Goal: Task Accomplishment & Management: Use online tool/utility

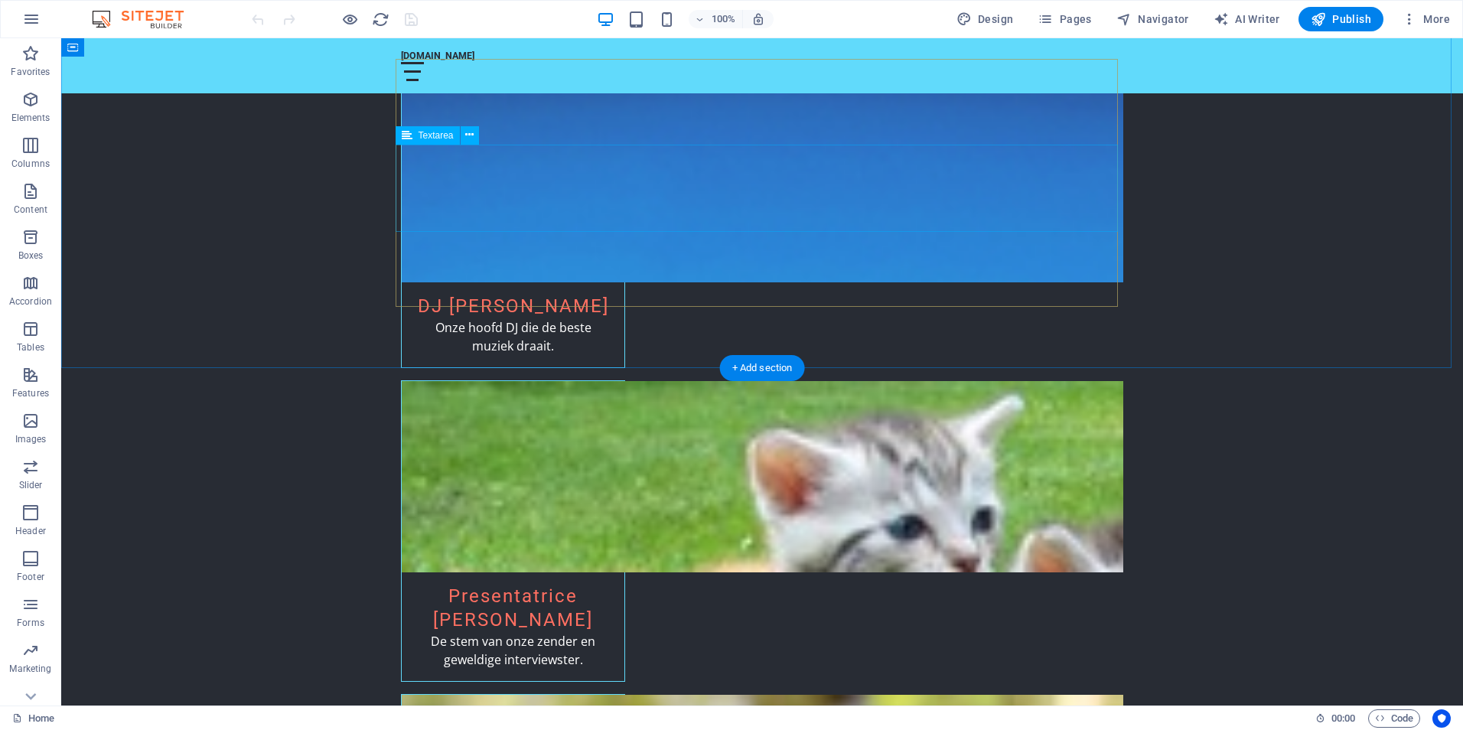
scroll to position [2597, 0]
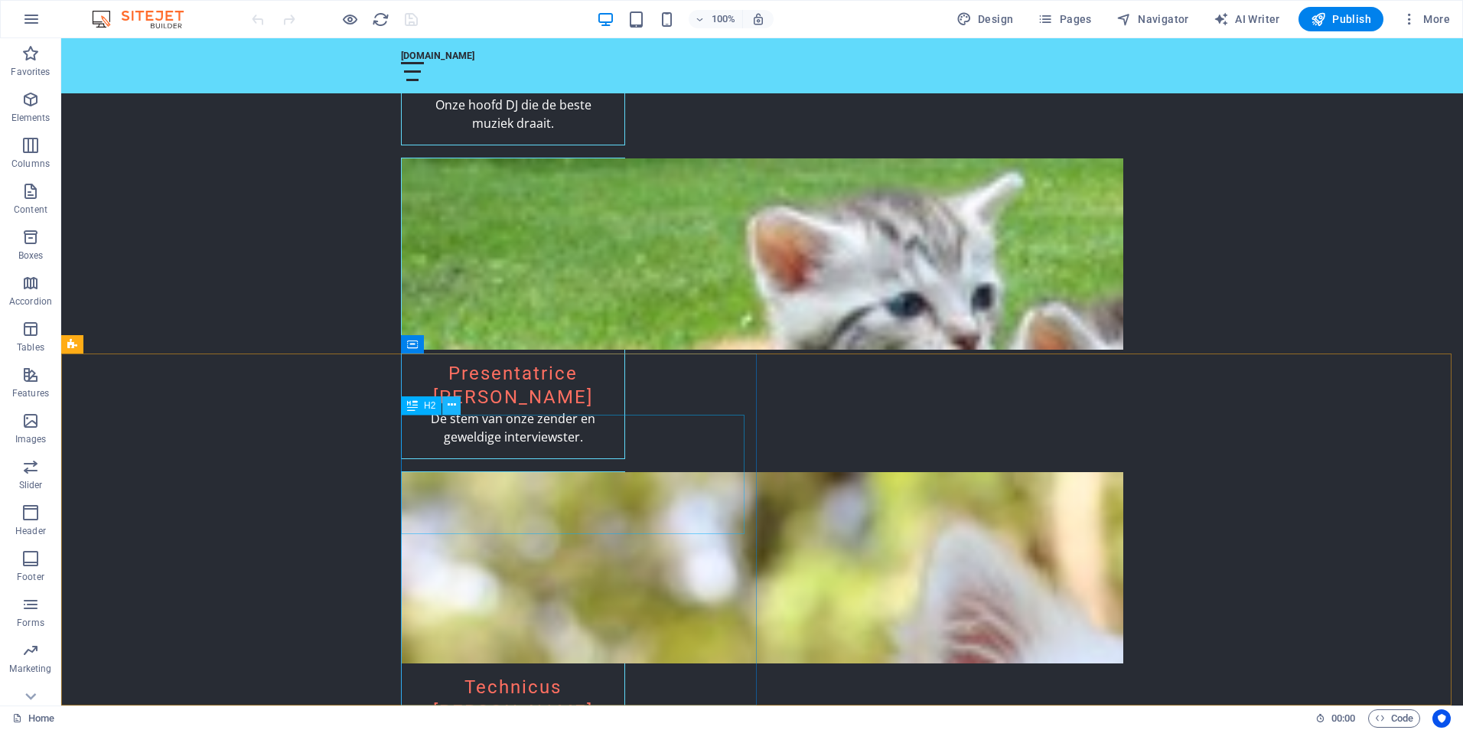
click at [455, 405] on icon at bounding box center [452, 405] width 8 height 16
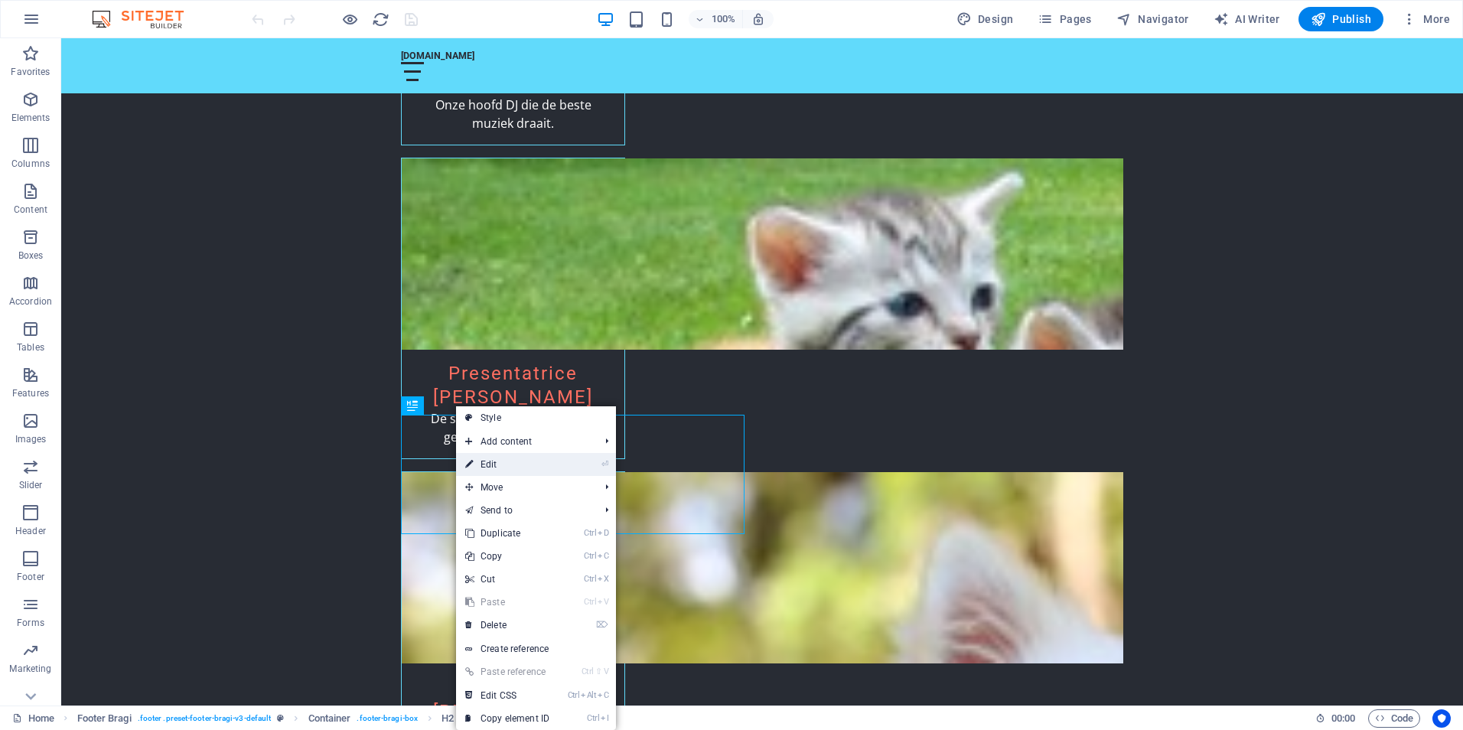
click at [492, 461] on link "⏎ Edit" at bounding box center [507, 464] width 103 height 23
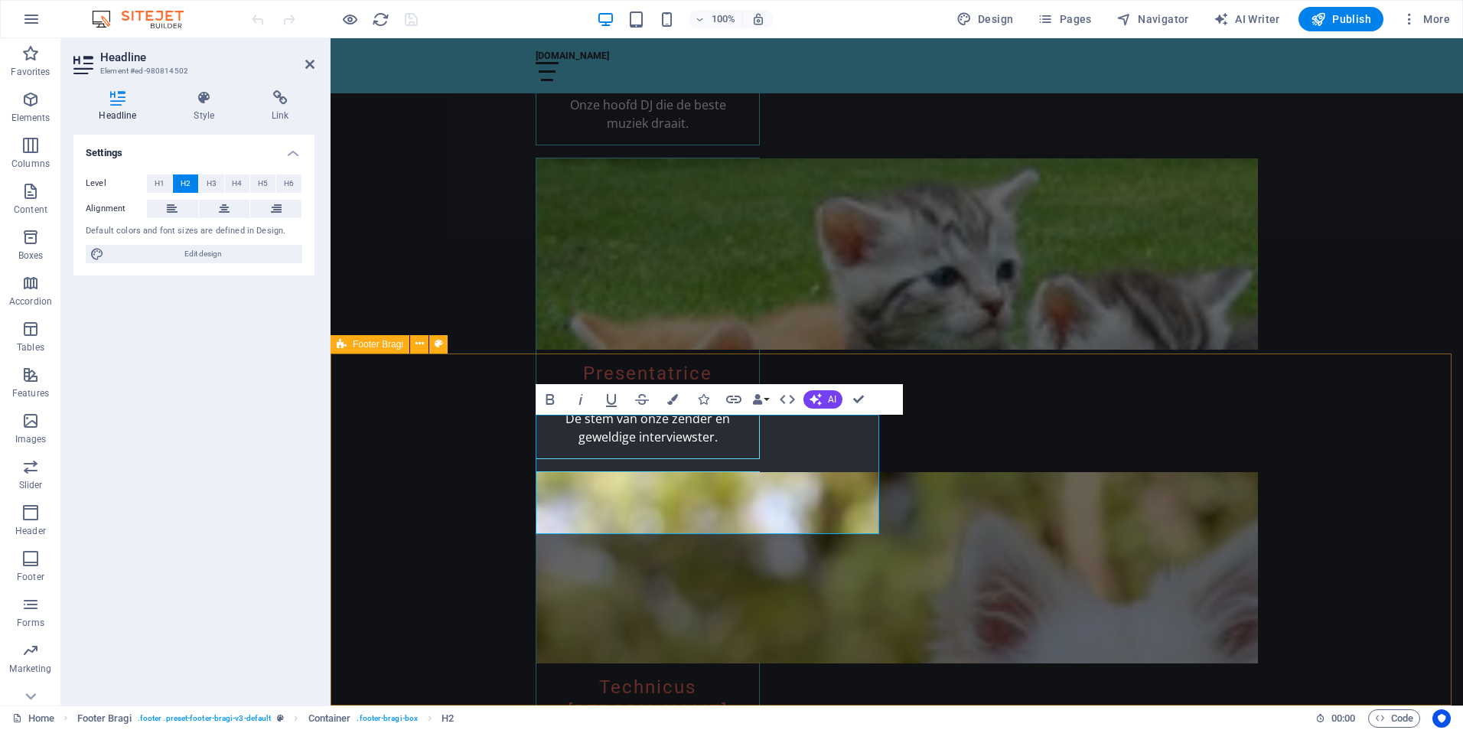
scroll to position [2543, 0]
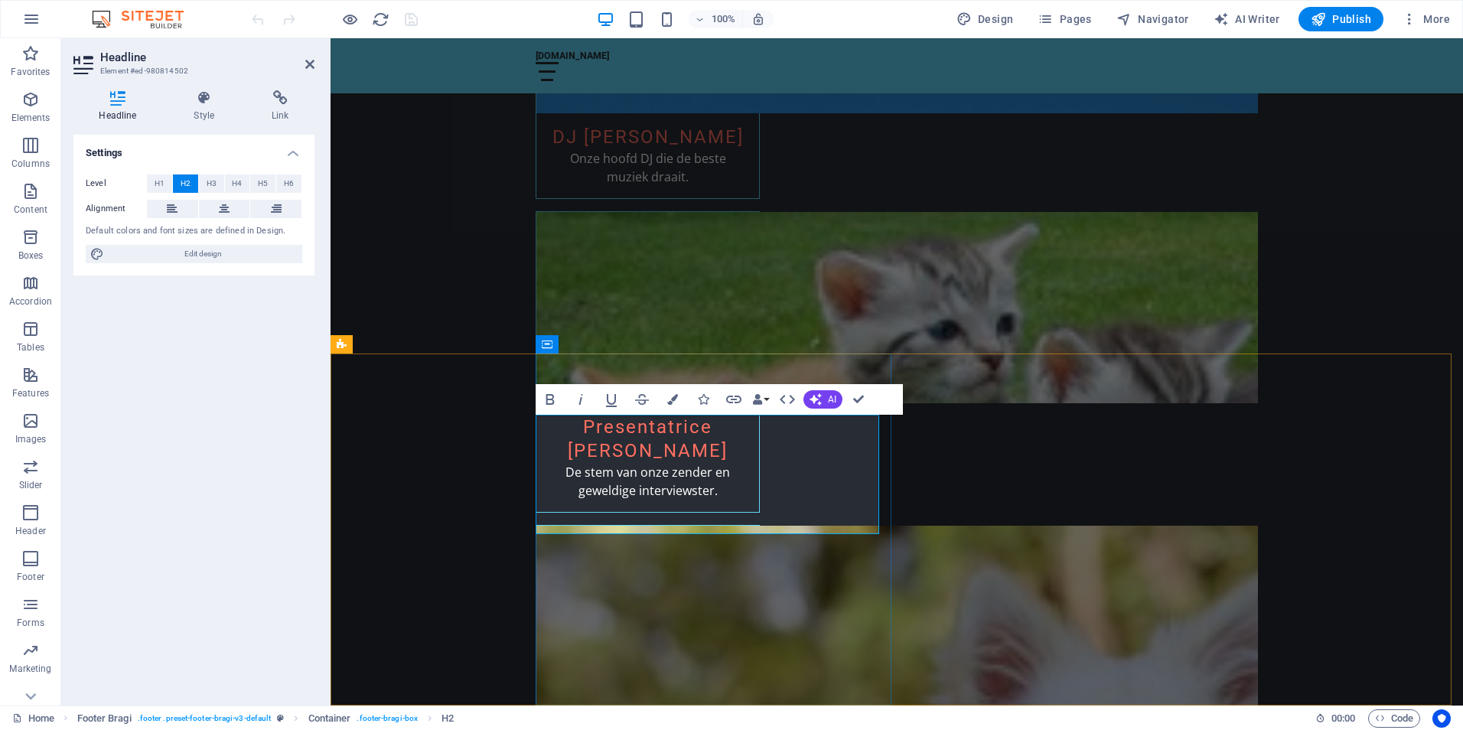
drag, startPoint x: 540, startPoint y: 456, endPoint x: 854, endPoint y: 452, distance: 314.6
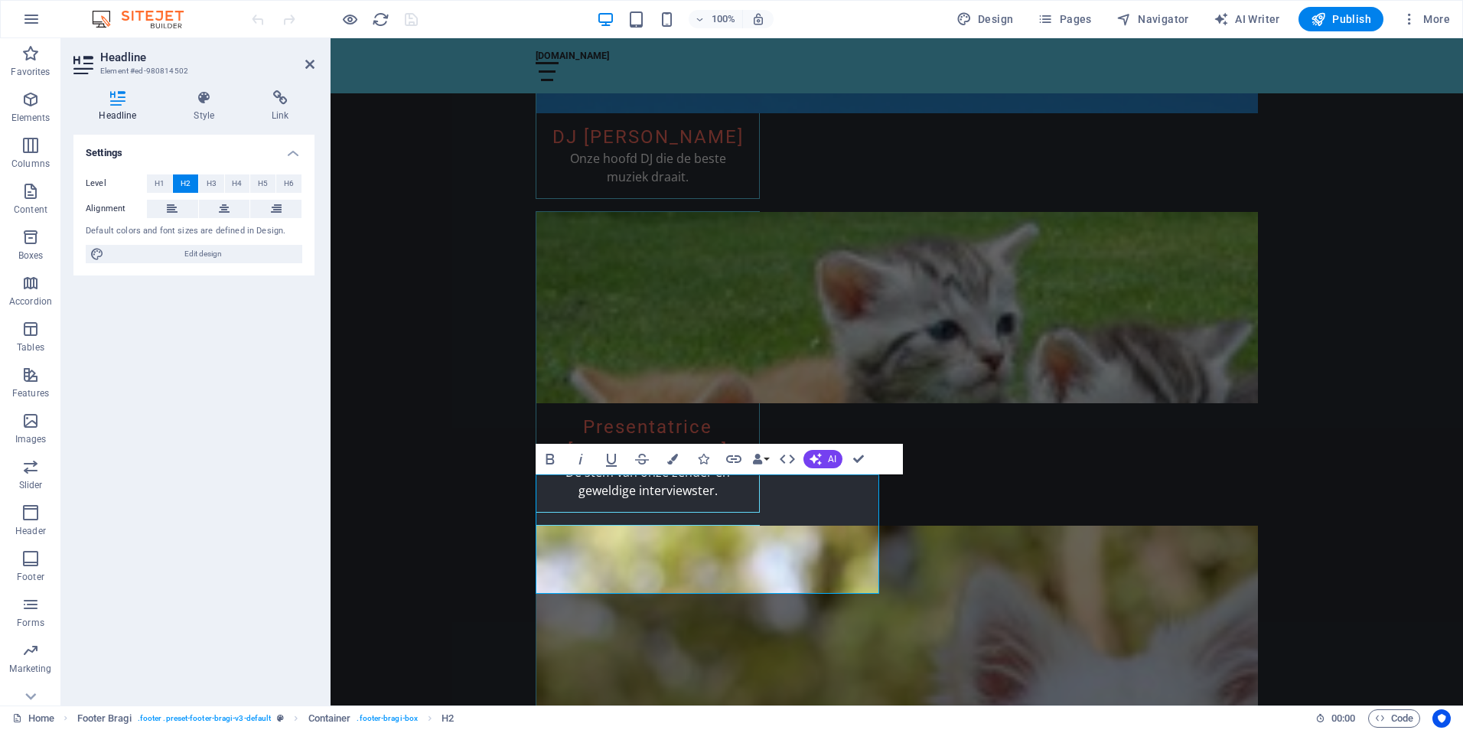
scroll to position [2484, 0]
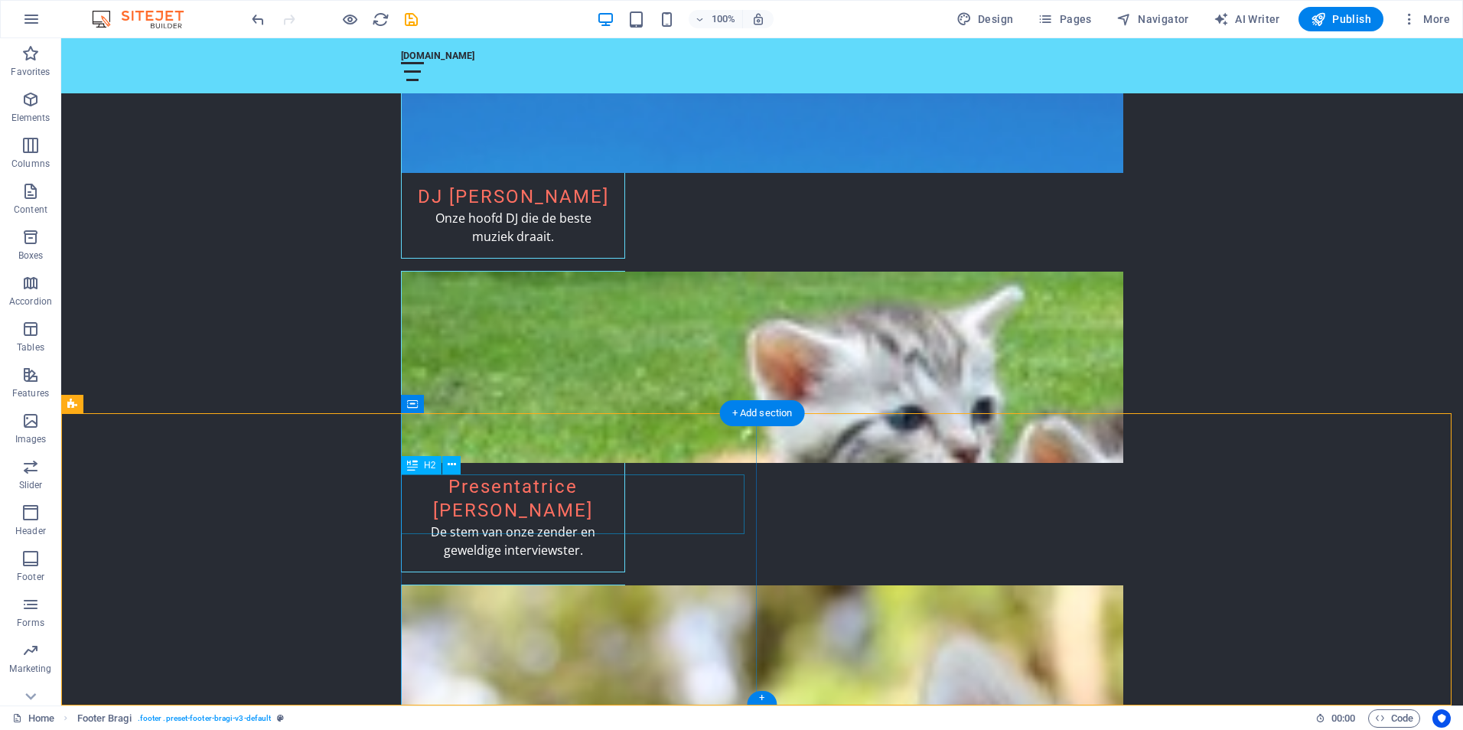
scroll to position [2537, 0]
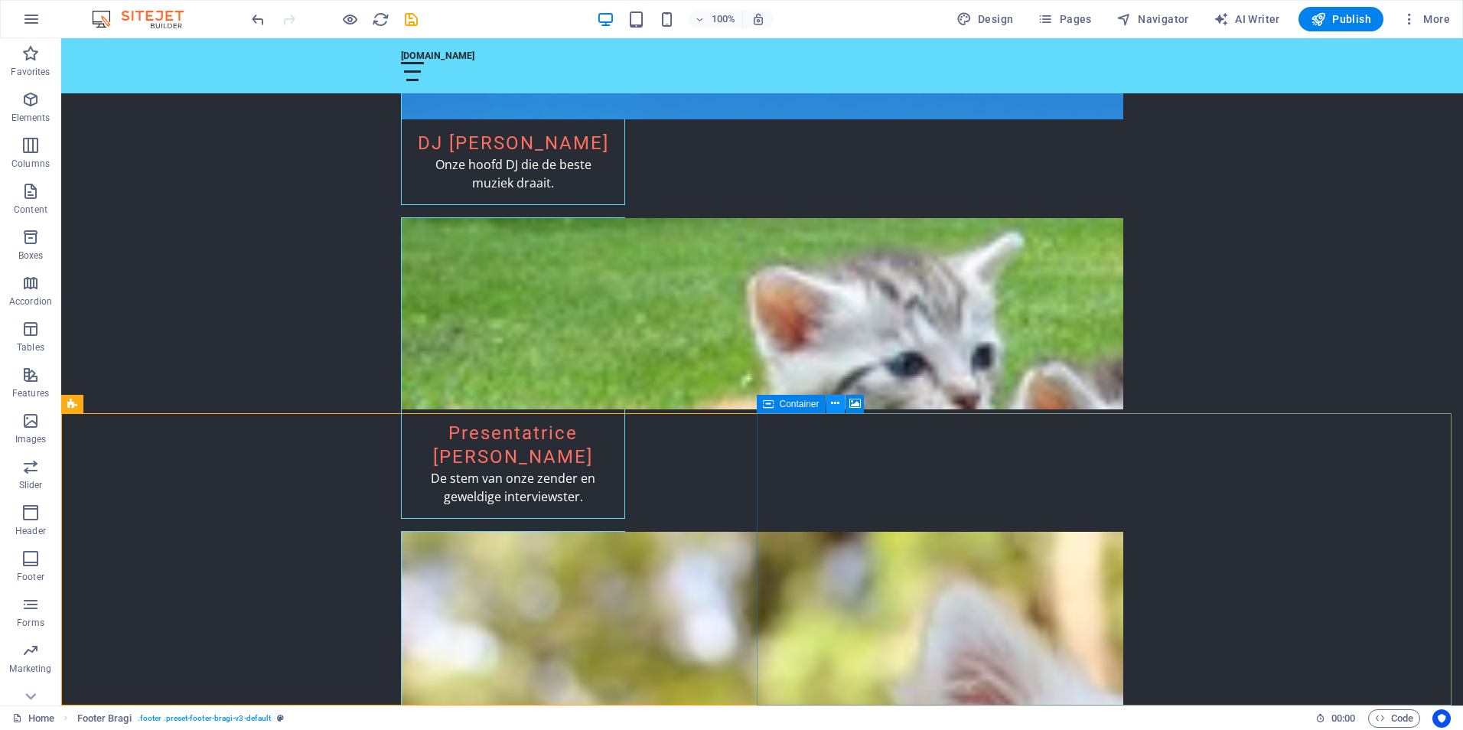
click at [833, 406] on icon at bounding box center [835, 404] width 8 height 16
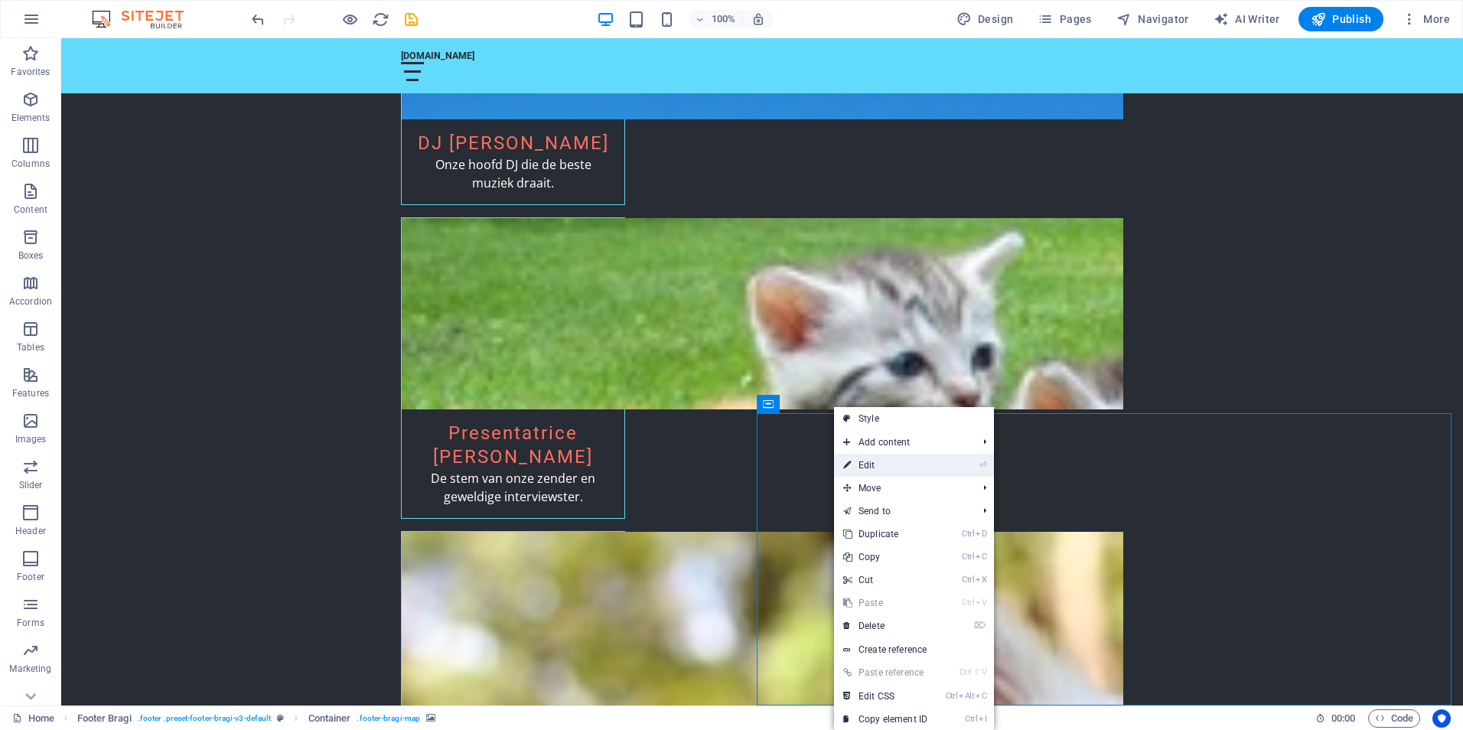
click at [861, 462] on link "⏎ Edit" at bounding box center [885, 465] width 103 height 23
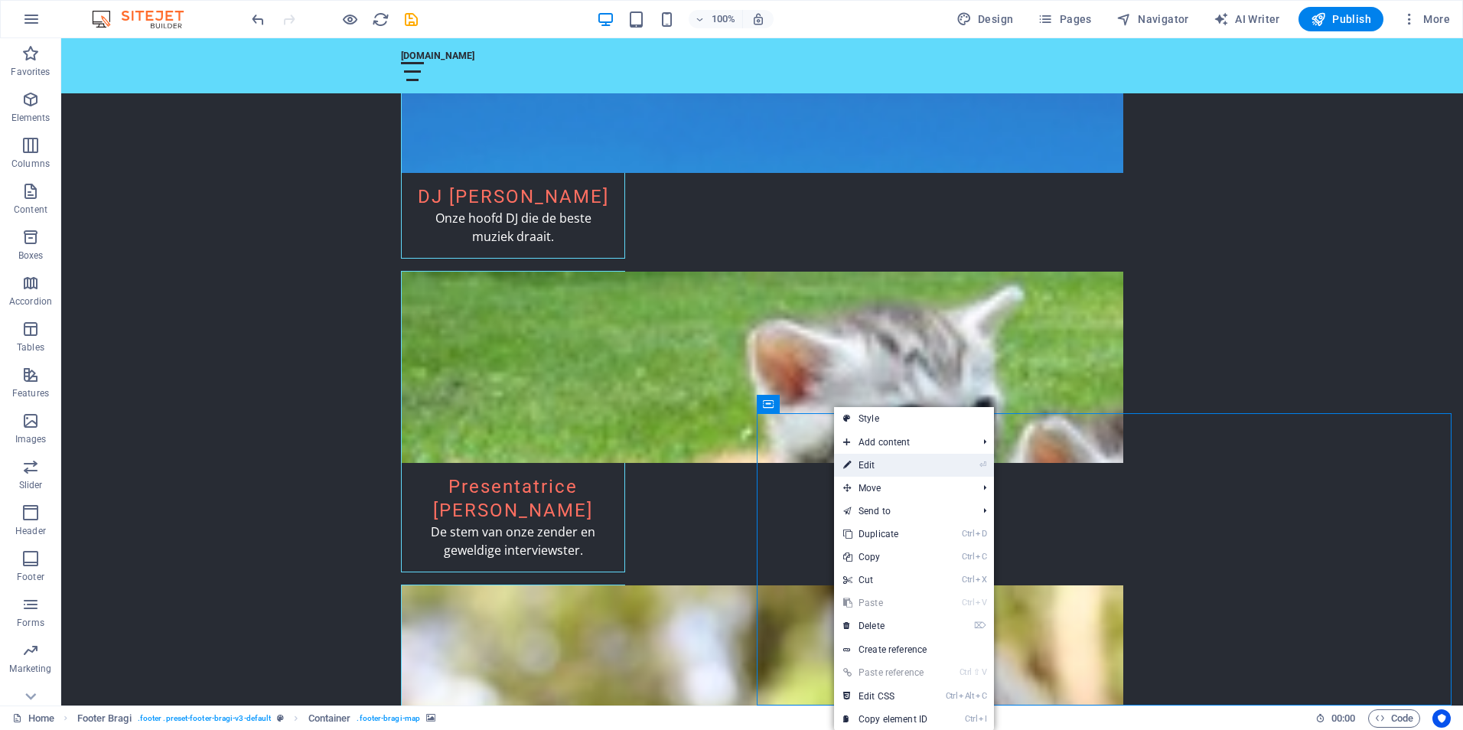
select select "px"
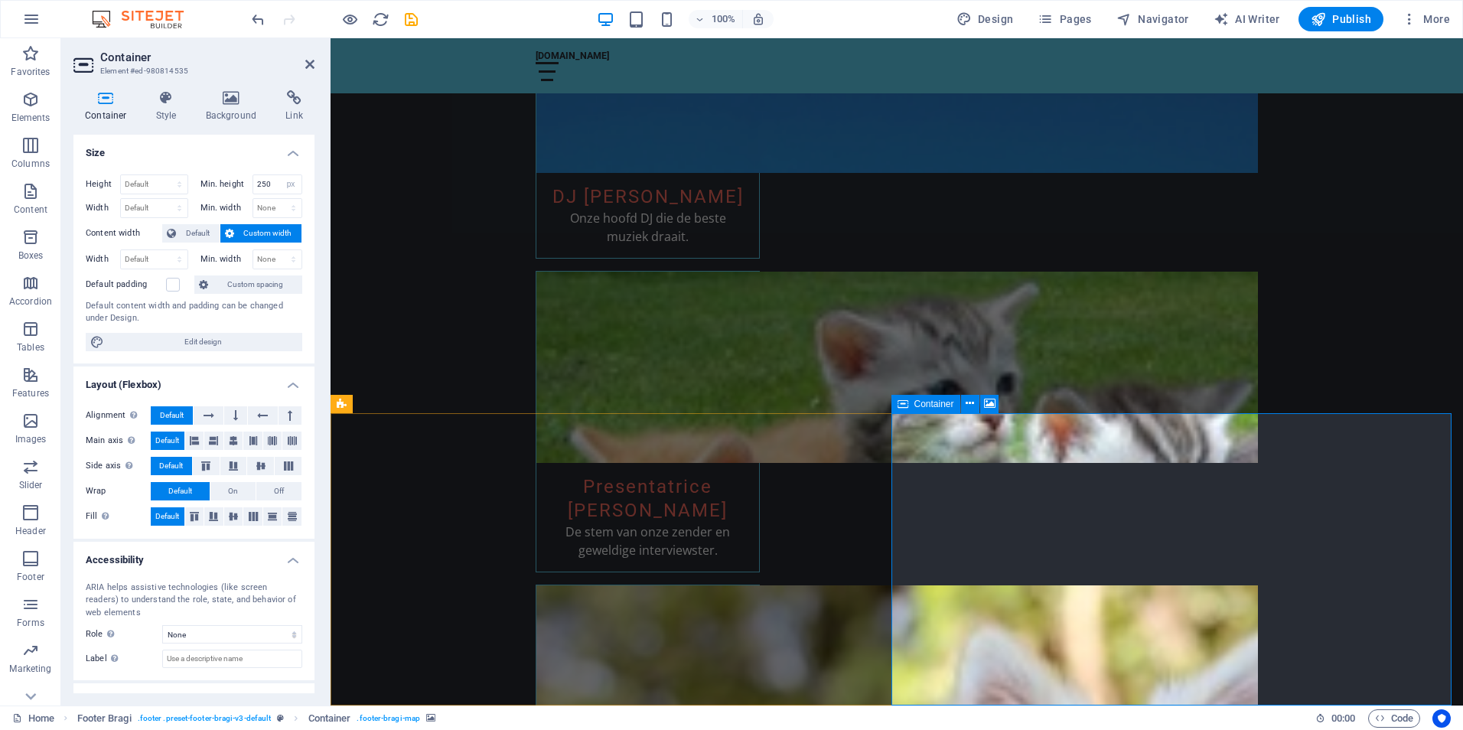
click at [932, 408] on span "Container" at bounding box center [935, 404] width 40 height 9
click at [985, 400] on icon at bounding box center [989, 404] width 11 height 16
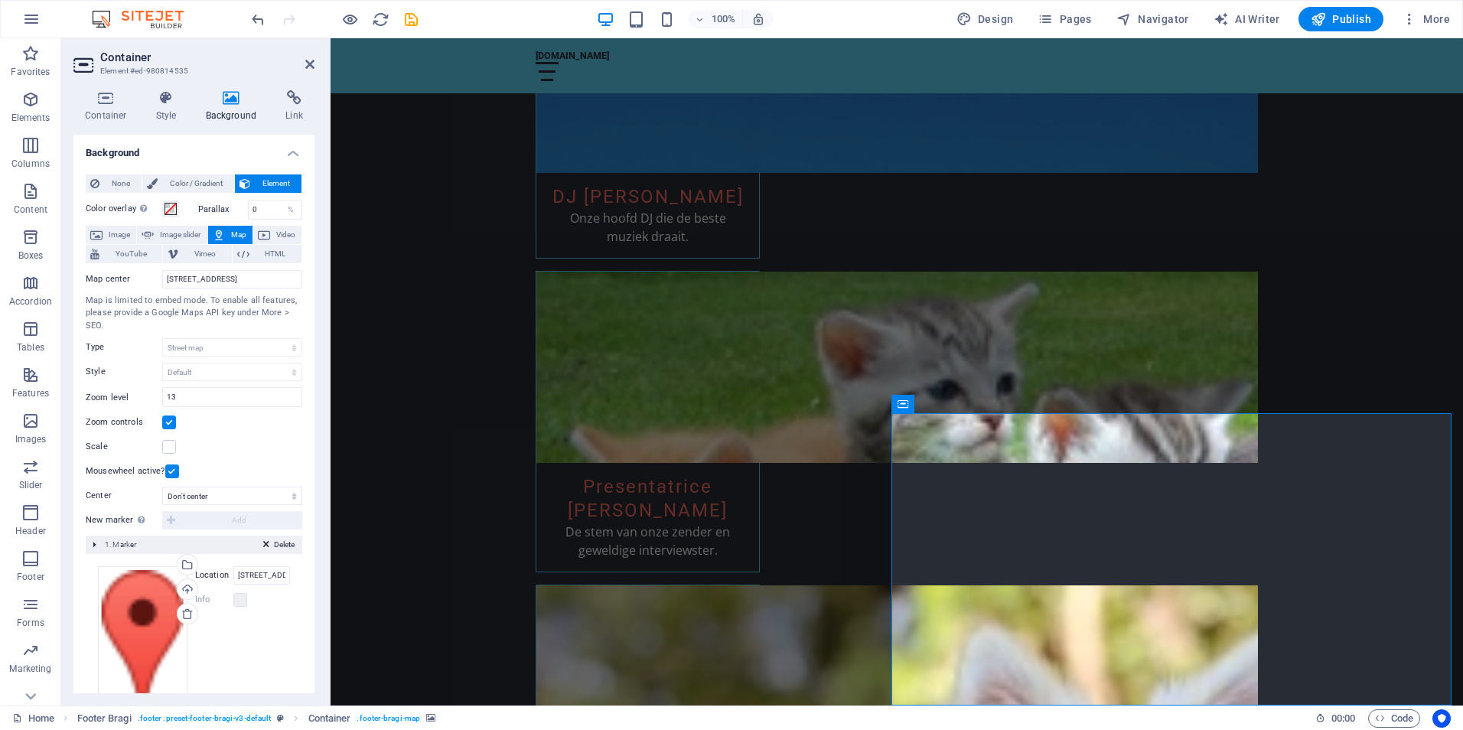
click at [208, 576] on label "Location" at bounding box center [214, 575] width 38 height 18
click at [233, 576] on input "[STREET_ADDRESS]" at bounding box center [261, 575] width 57 height 18
type input "H"
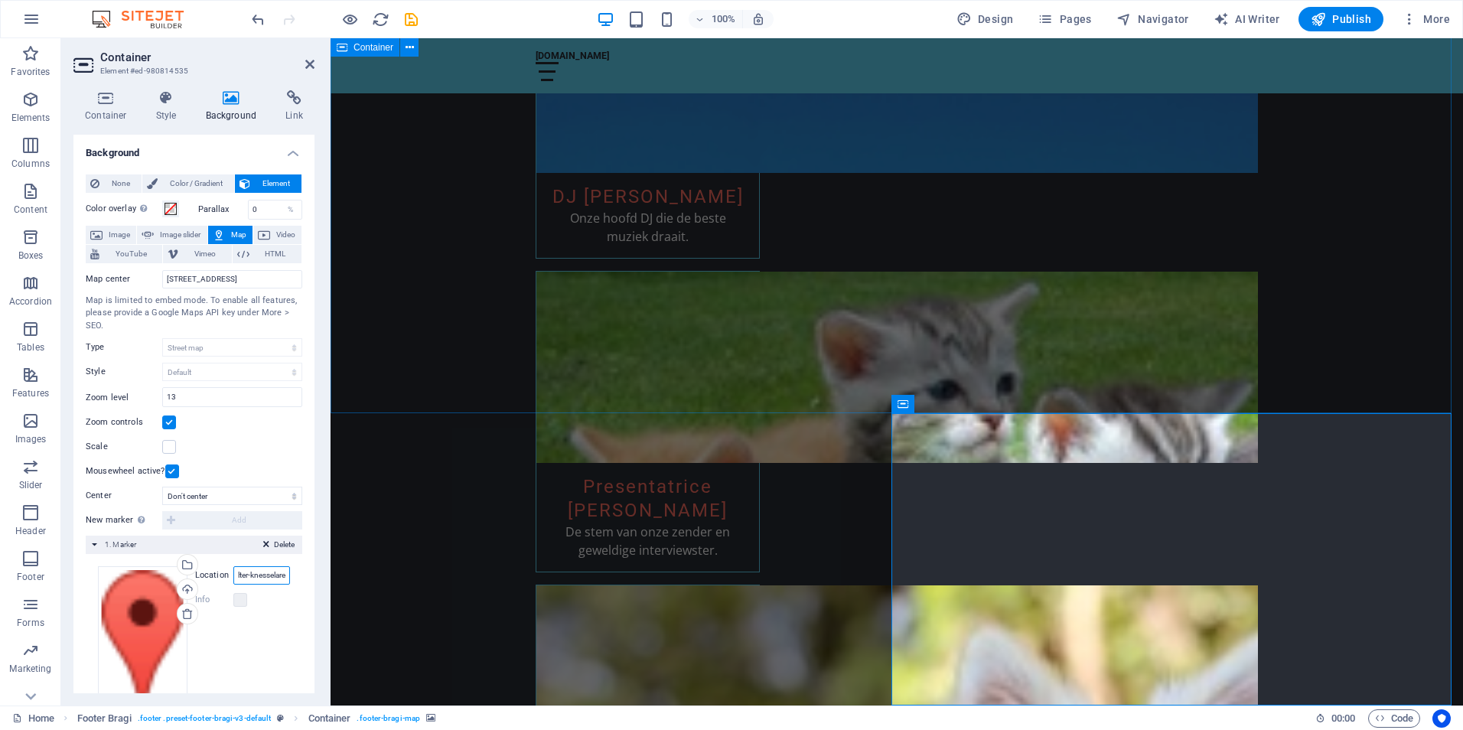
type input "aalter-knesselare"
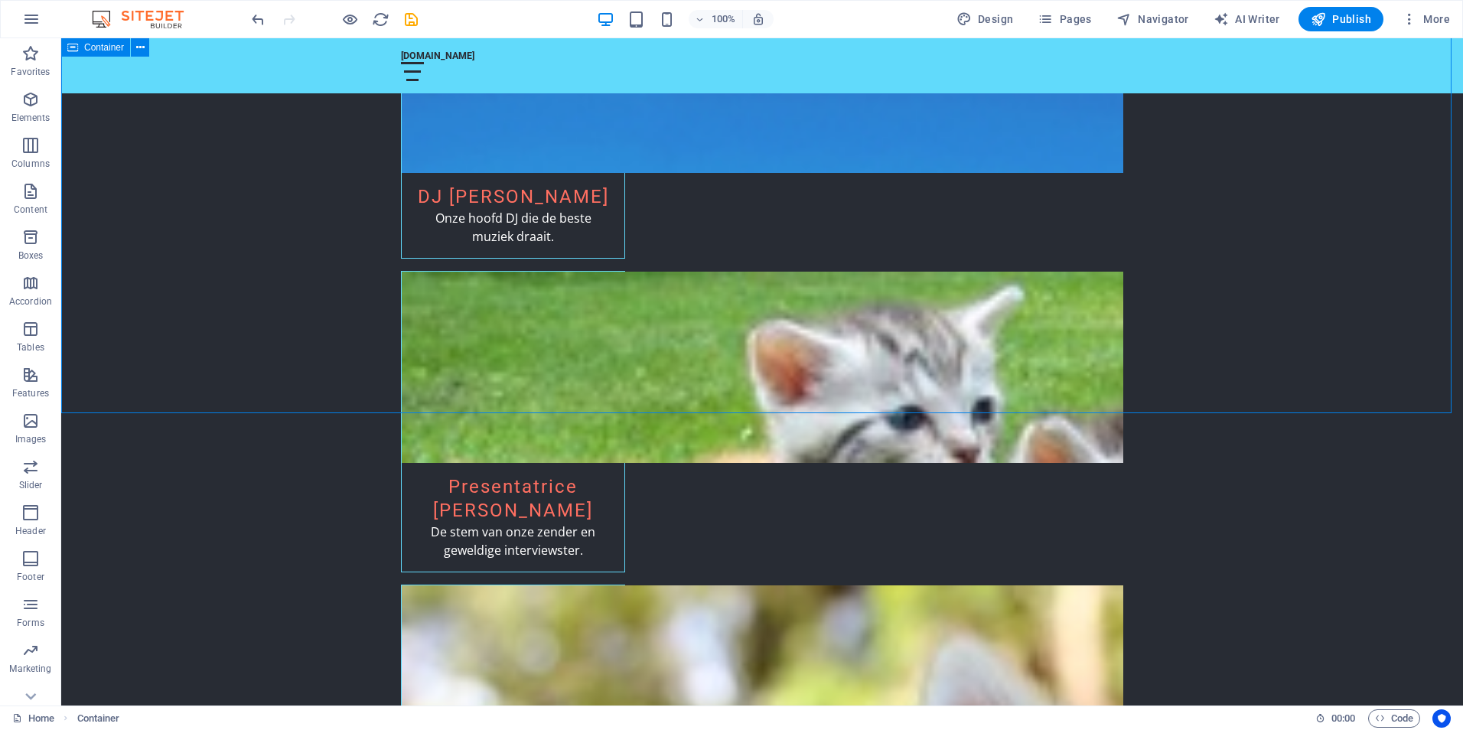
scroll to position [2537, 0]
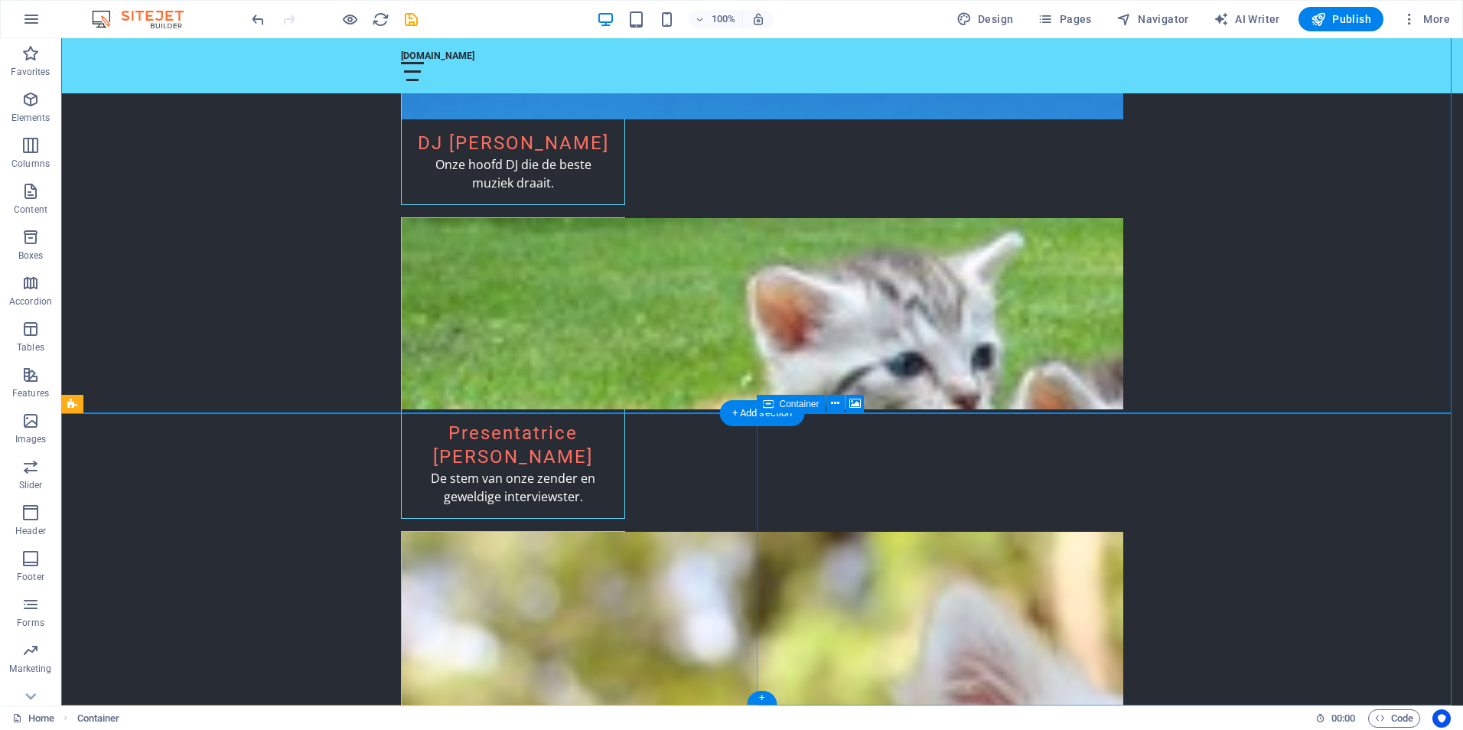
click at [846, 400] on button at bounding box center [855, 404] width 18 height 18
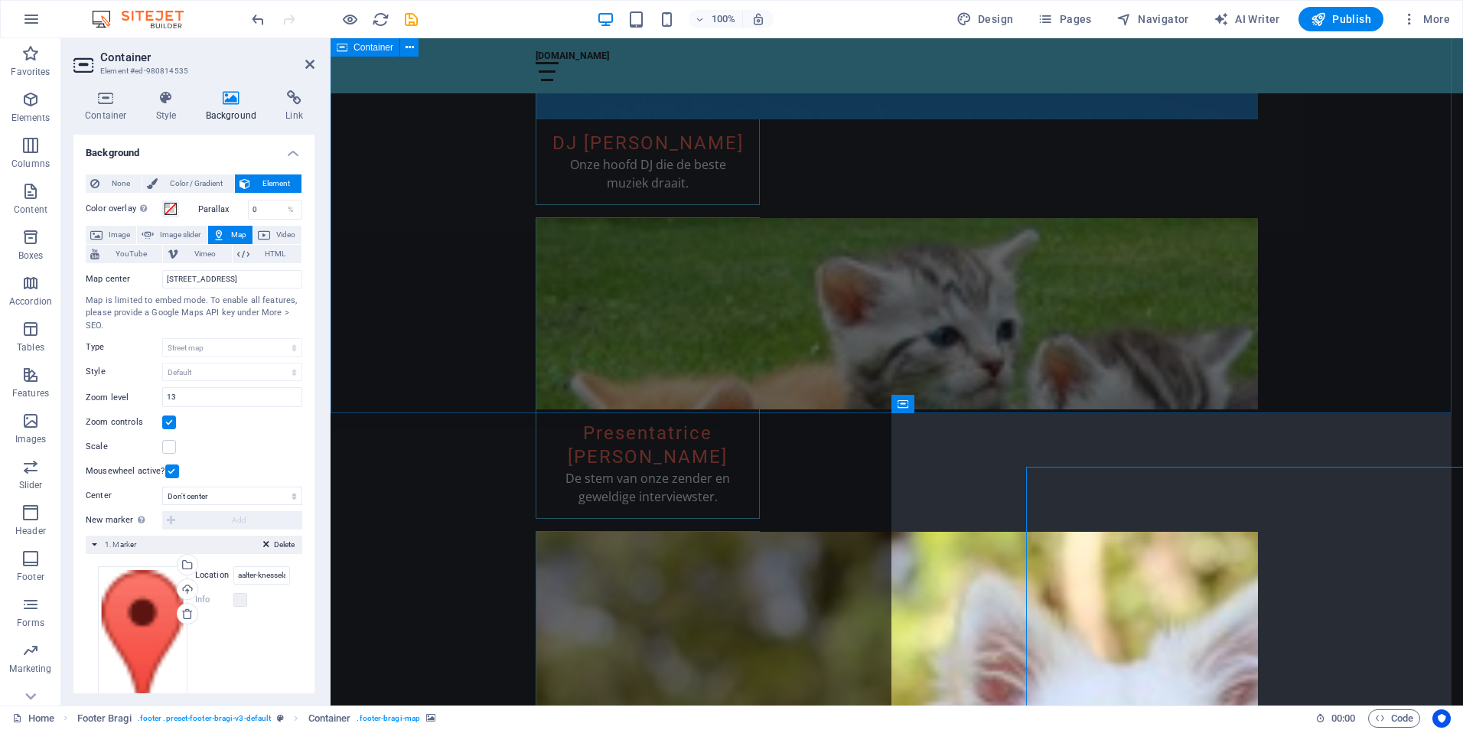
scroll to position [2484, 0]
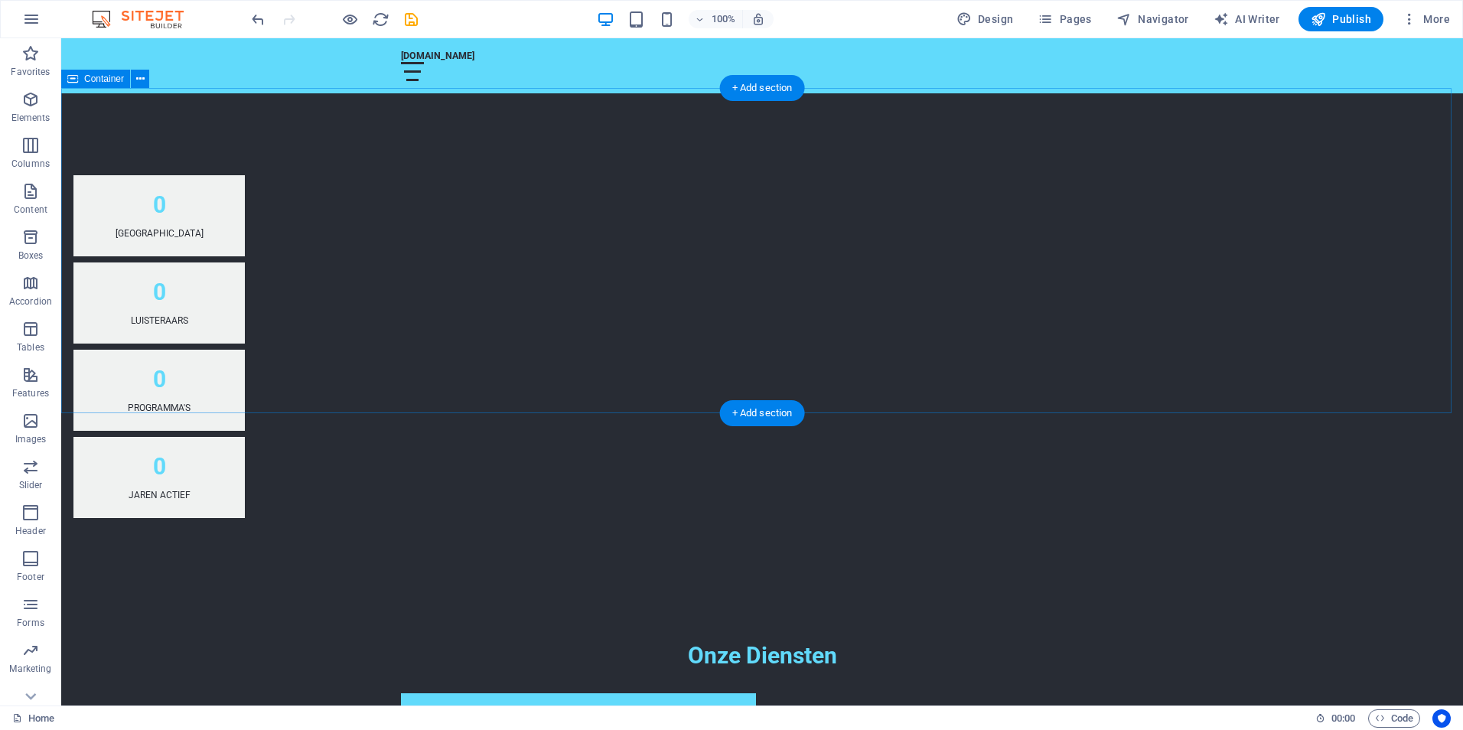
scroll to position [777, 0]
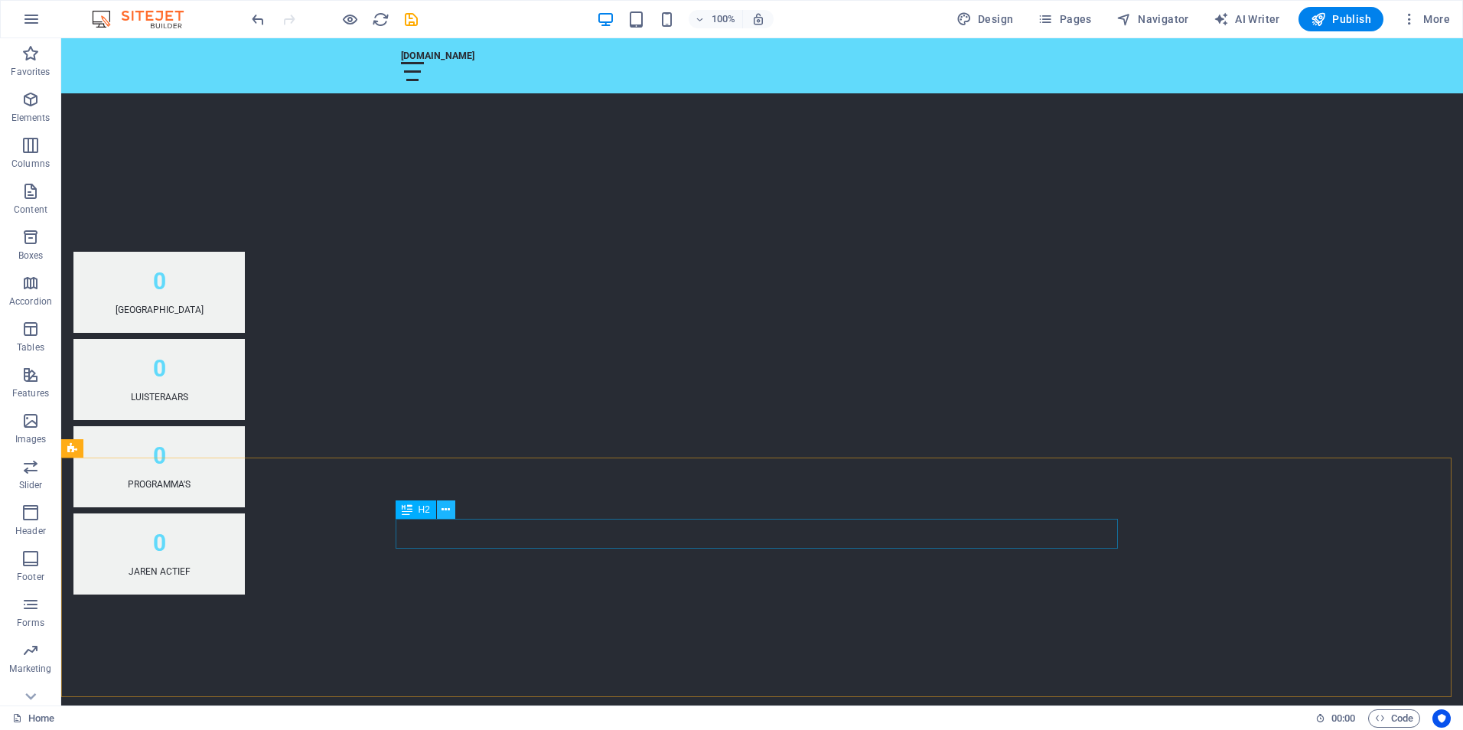
click at [443, 508] on icon at bounding box center [446, 510] width 8 height 16
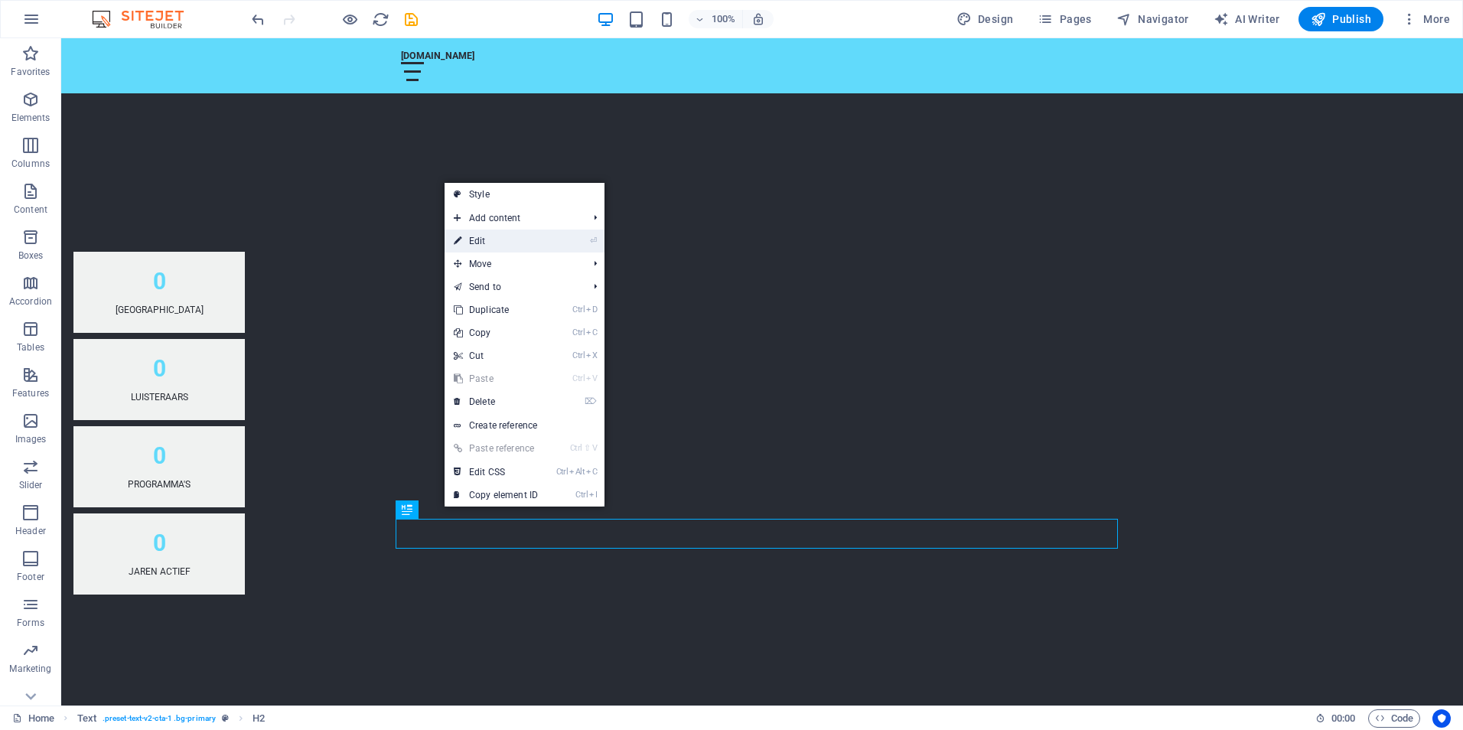
click at [482, 238] on link "⏎ Edit" at bounding box center [496, 241] width 103 height 23
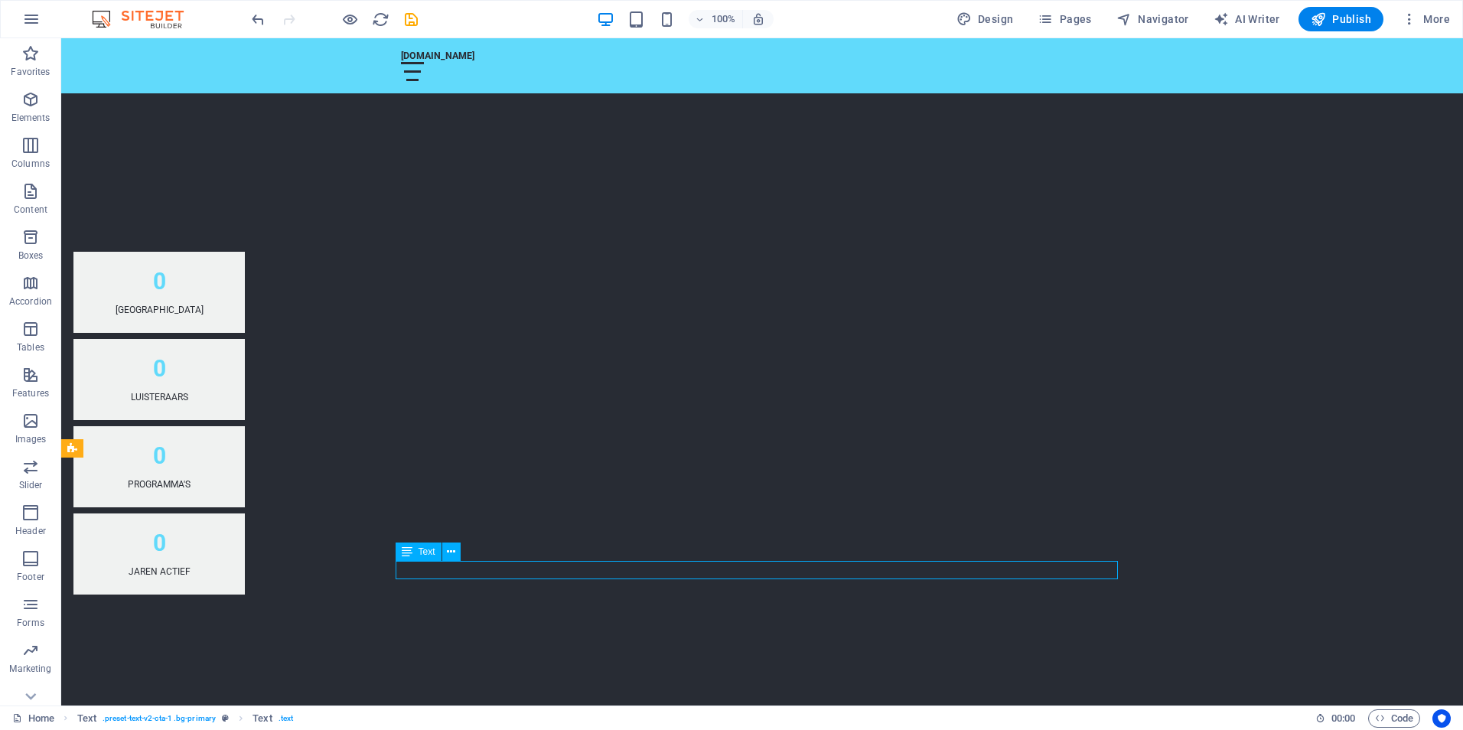
click at [425, 551] on span "Text" at bounding box center [427, 551] width 17 height 9
drag, startPoint x: 895, startPoint y: 572, endPoint x: 837, endPoint y: 574, distance: 59.0
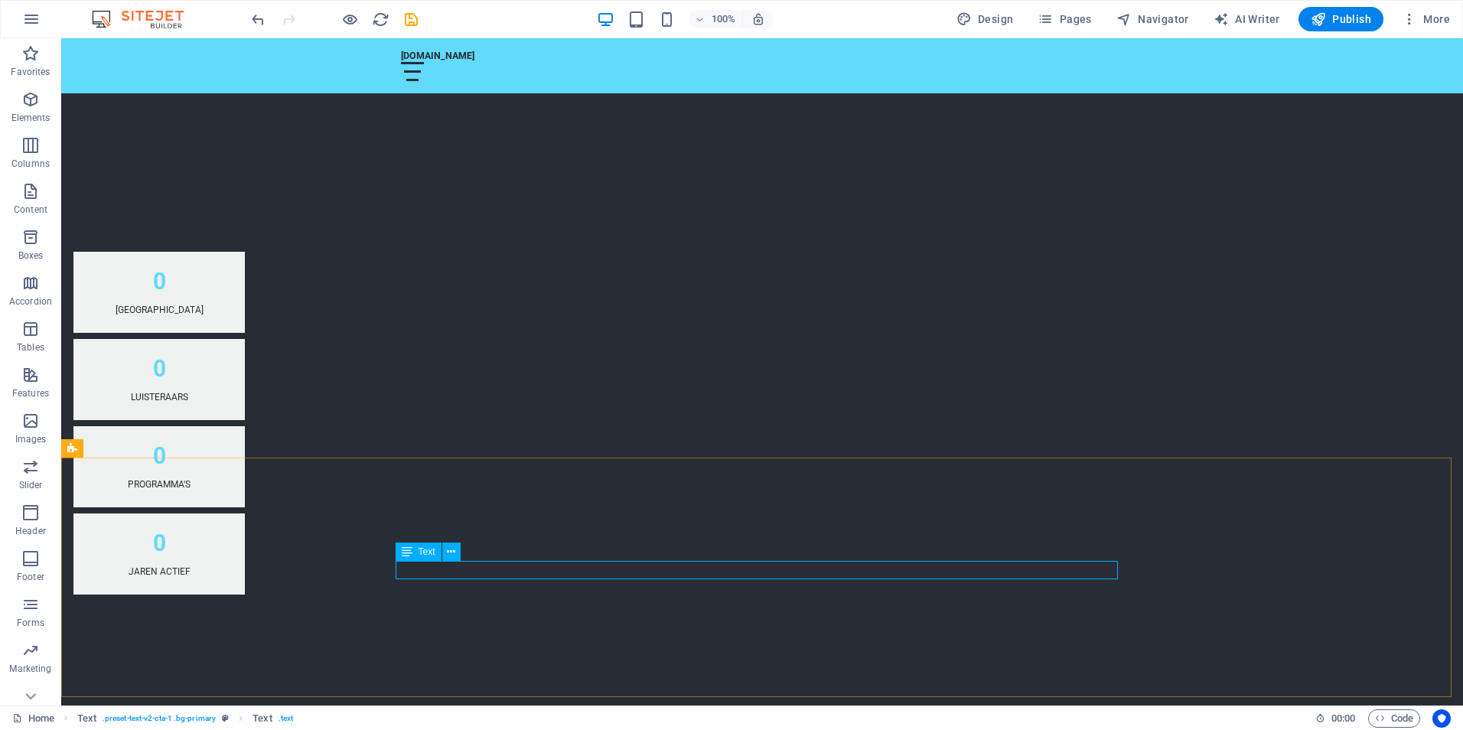
click at [425, 553] on span "Text" at bounding box center [427, 551] width 17 height 9
click at [464, 541] on icon at bounding box center [463, 540] width 8 height 16
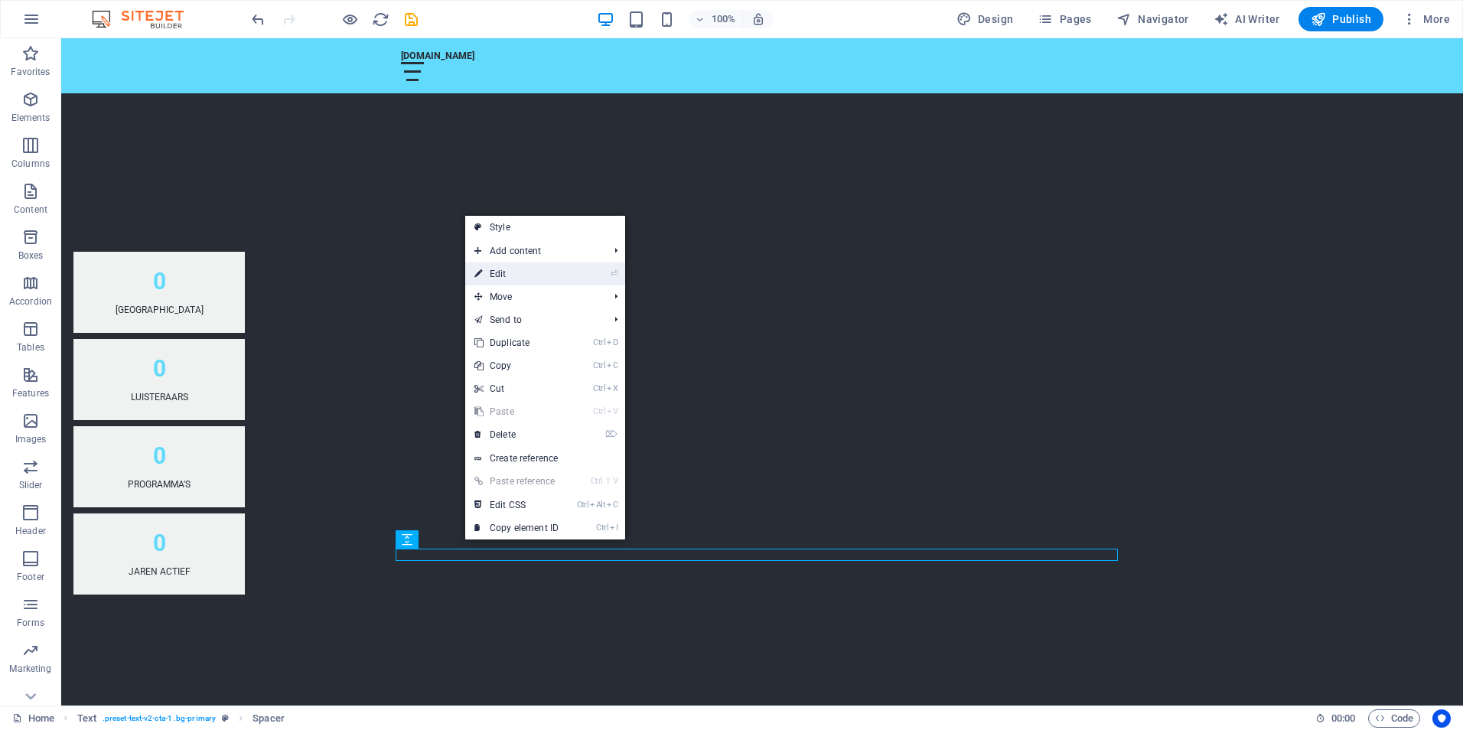
click at [501, 276] on link "⏎ Edit" at bounding box center [516, 274] width 103 height 23
select select "rem"
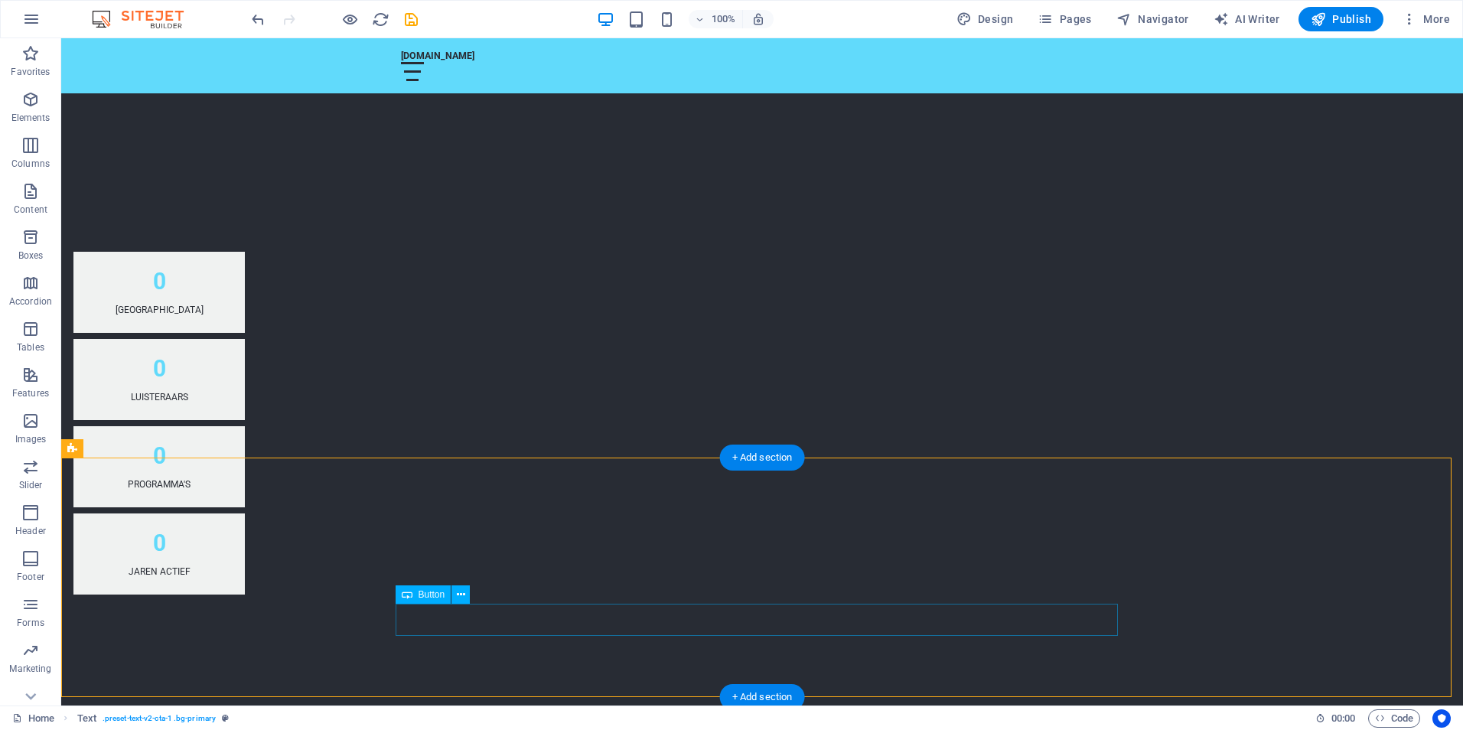
click at [423, 597] on span "Button" at bounding box center [432, 594] width 27 height 9
click at [408, 598] on icon at bounding box center [407, 594] width 11 height 18
click at [405, 600] on icon at bounding box center [407, 594] width 11 height 18
click at [464, 593] on icon at bounding box center [461, 595] width 8 height 16
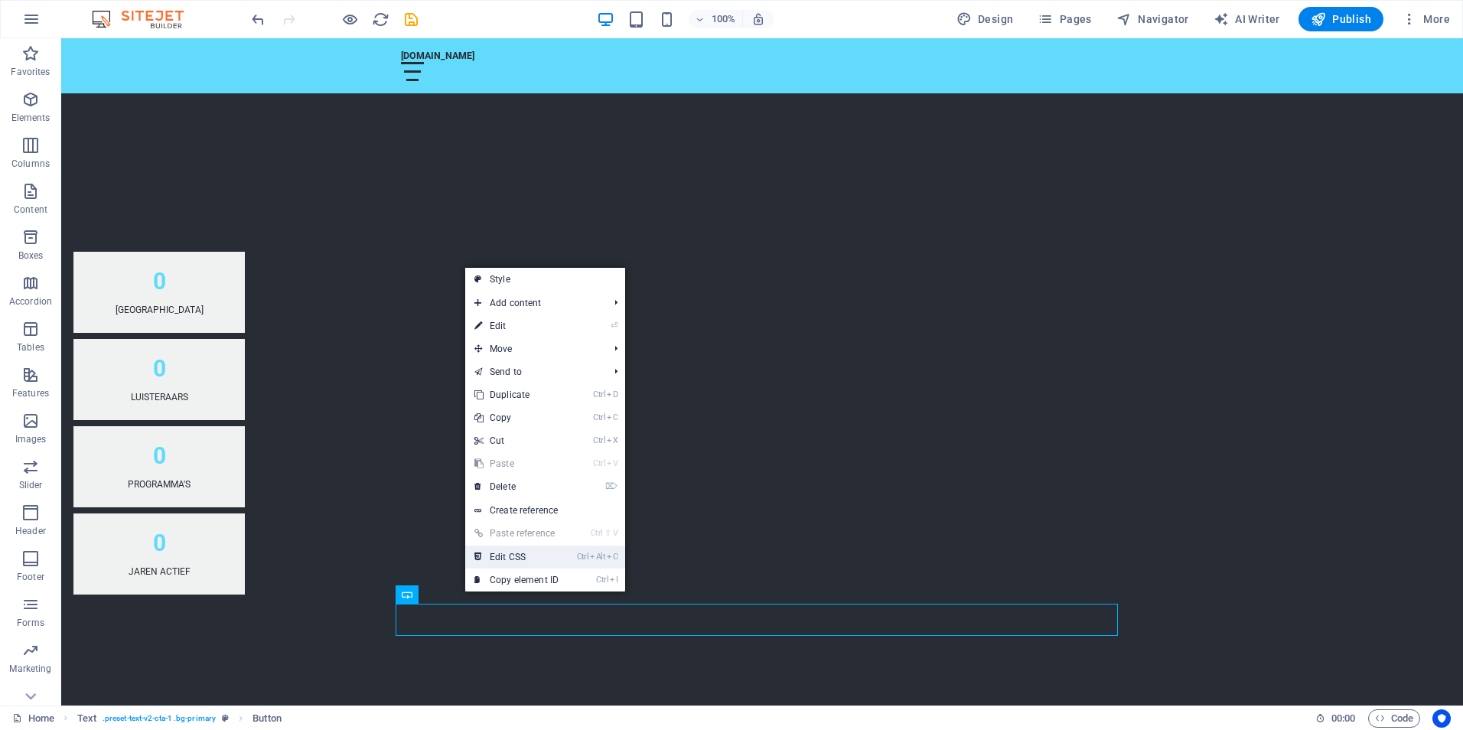
click at [517, 555] on link "Ctrl Alt C Edit CSS" at bounding box center [516, 557] width 103 height 23
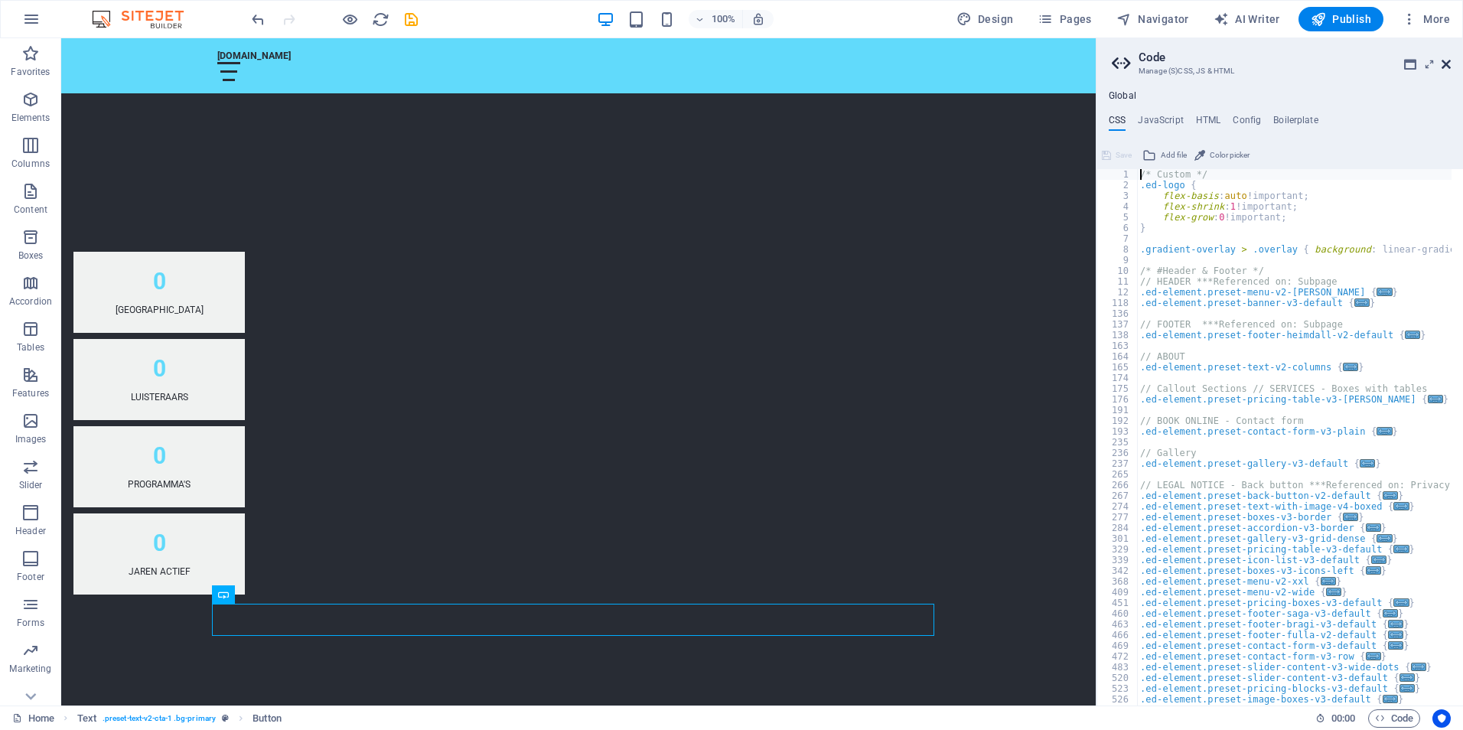
click at [1447, 65] on icon at bounding box center [1446, 64] width 9 height 12
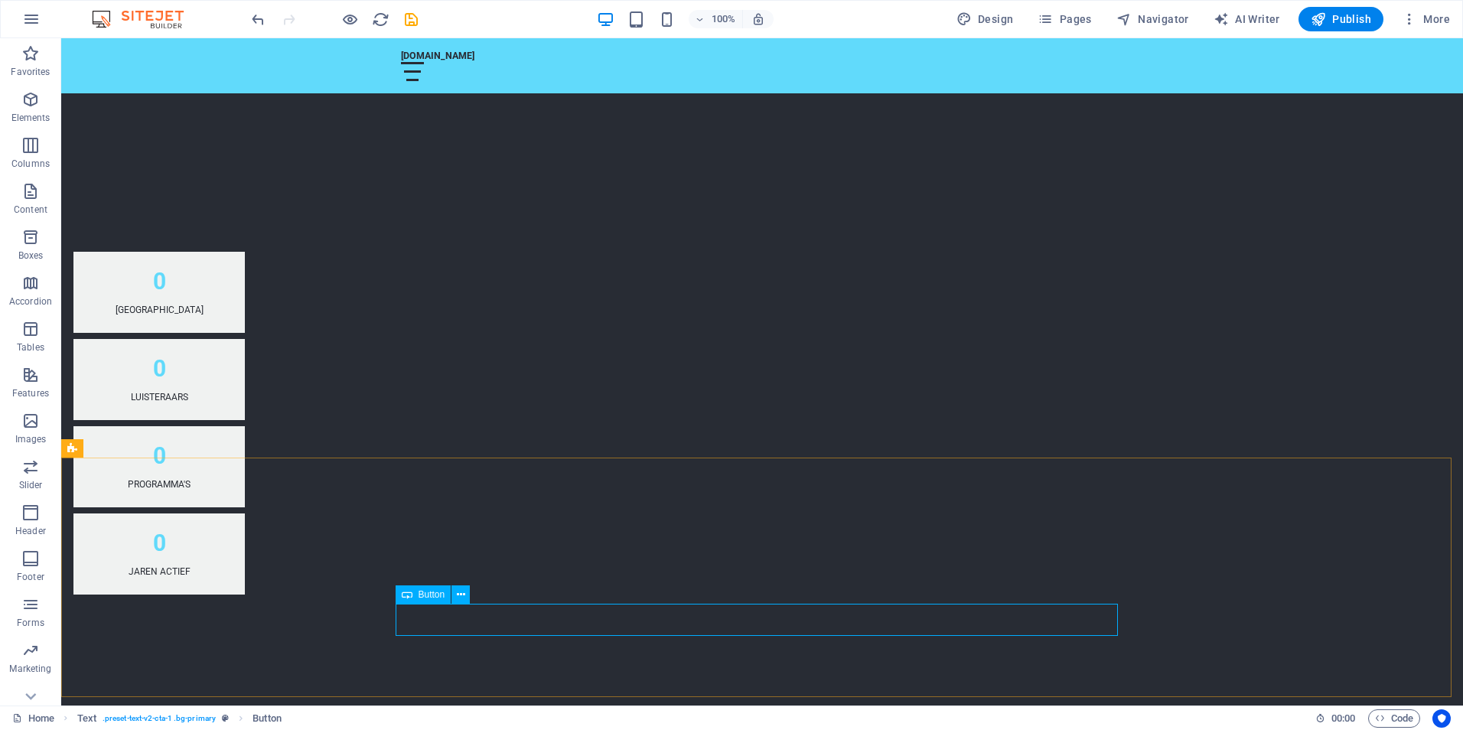
click at [429, 596] on span "Button" at bounding box center [432, 594] width 27 height 9
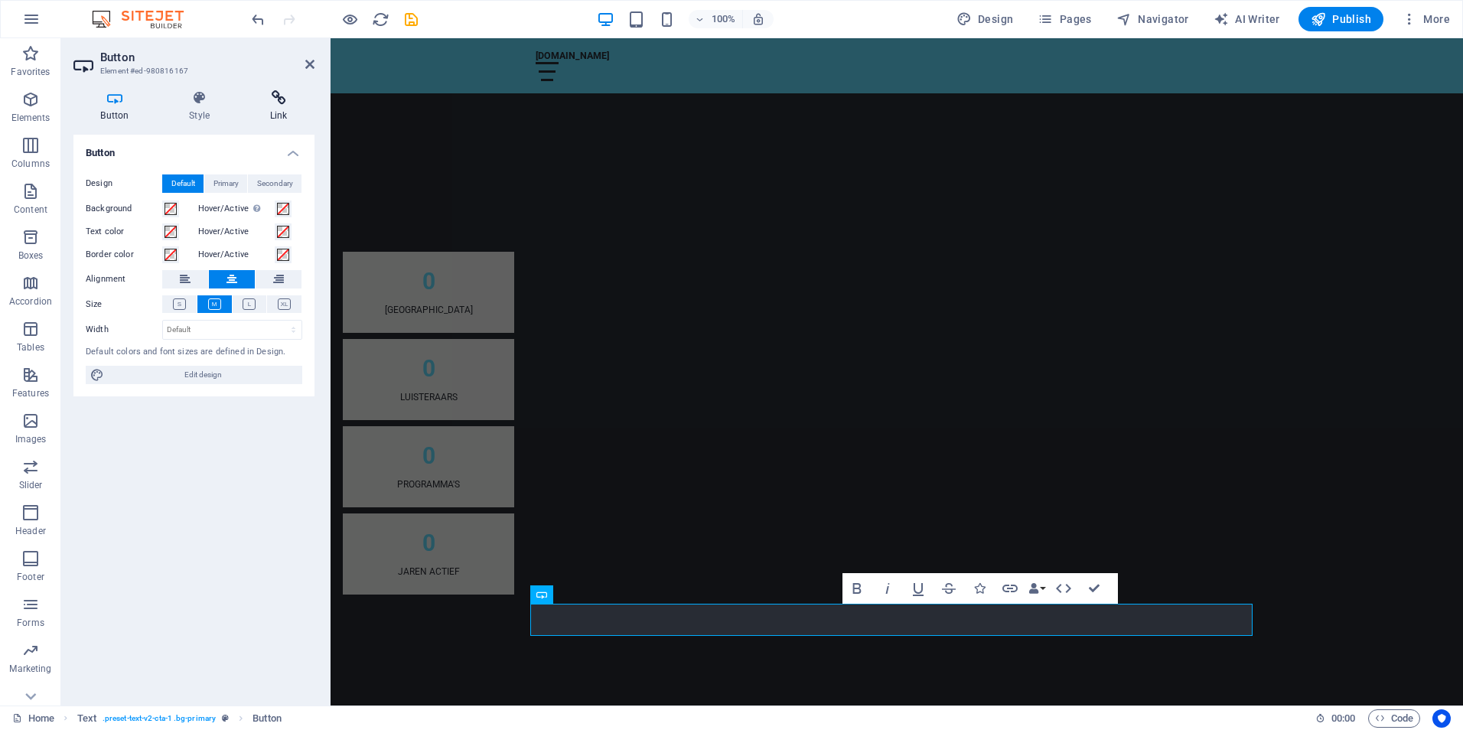
click at [276, 97] on icon at bounding box center [279, 97] width 72 height 15
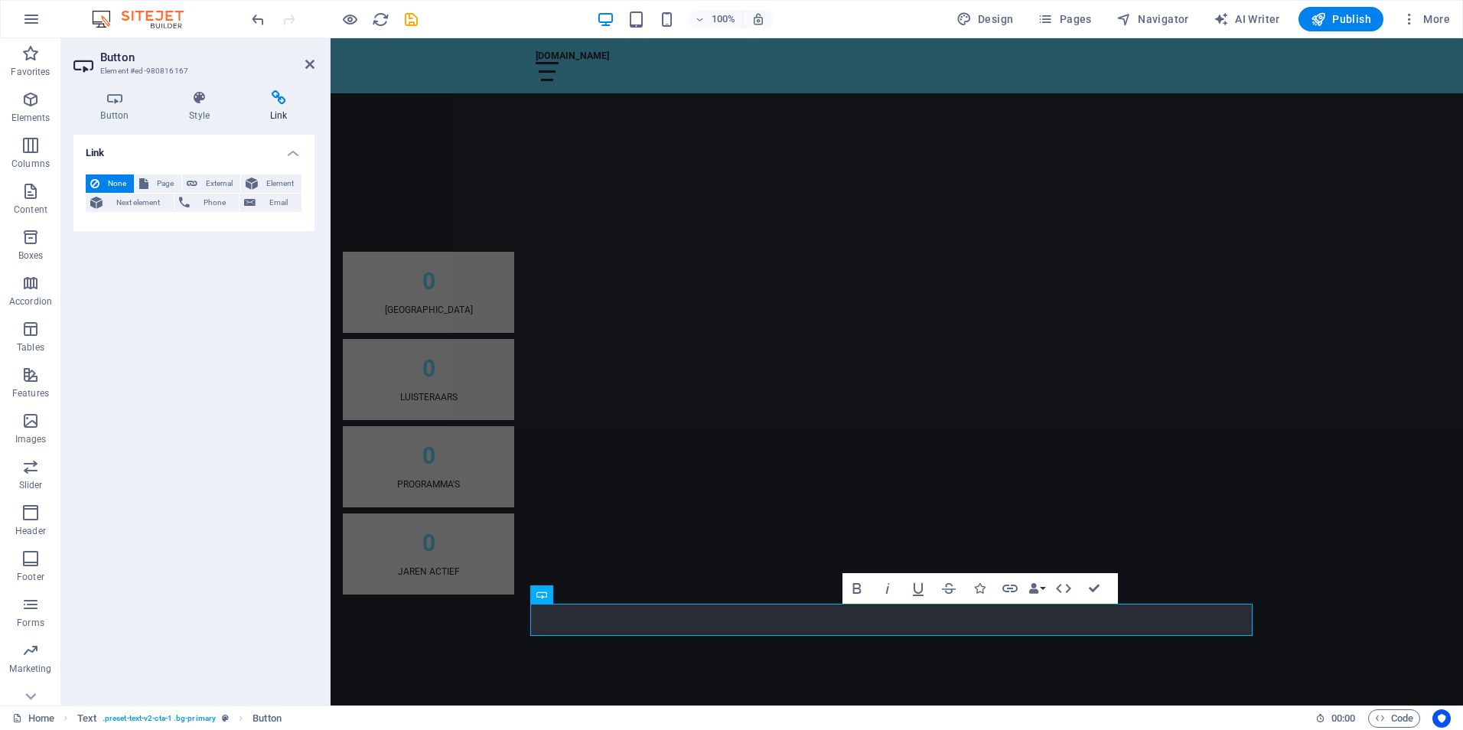
click at [295, 152] on h4 "Link" at bounding box center [193, 149] width 241 height 28
click at [295, 152] on h4 "Link" at bounding box center [193, 153] width 241 height 37
click at [295, 152] on h4 "Link" at bounding box center [193, 149] width 241 height 28
click at [295, 152] on h4 "Link" at bounding box center [193, 153] width 241 height 37
click at [267, 180] on span "Element" at bounding box center [280, 183] width 34 height 18
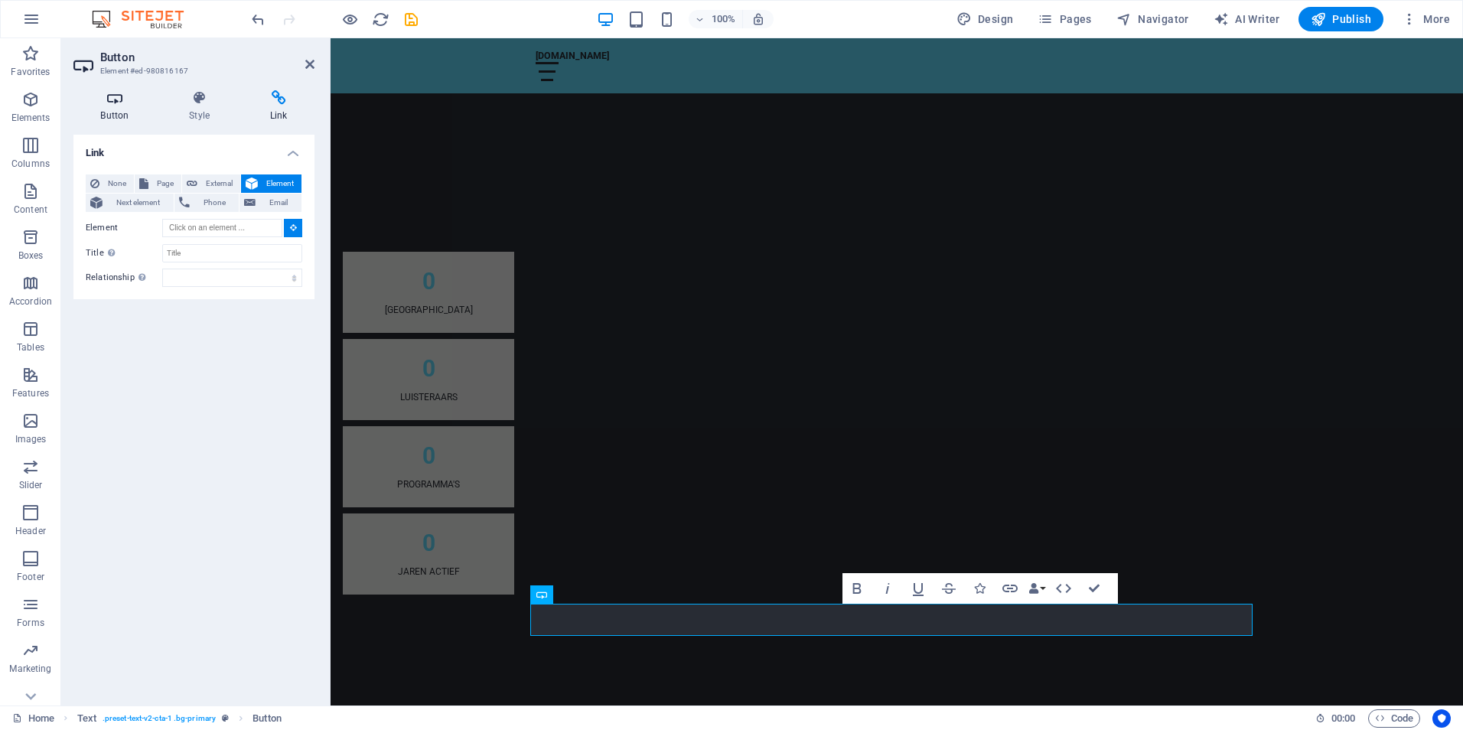
click at [107, 107] on h4 "Button" at bounding box center [117, 106] width 89 height 32
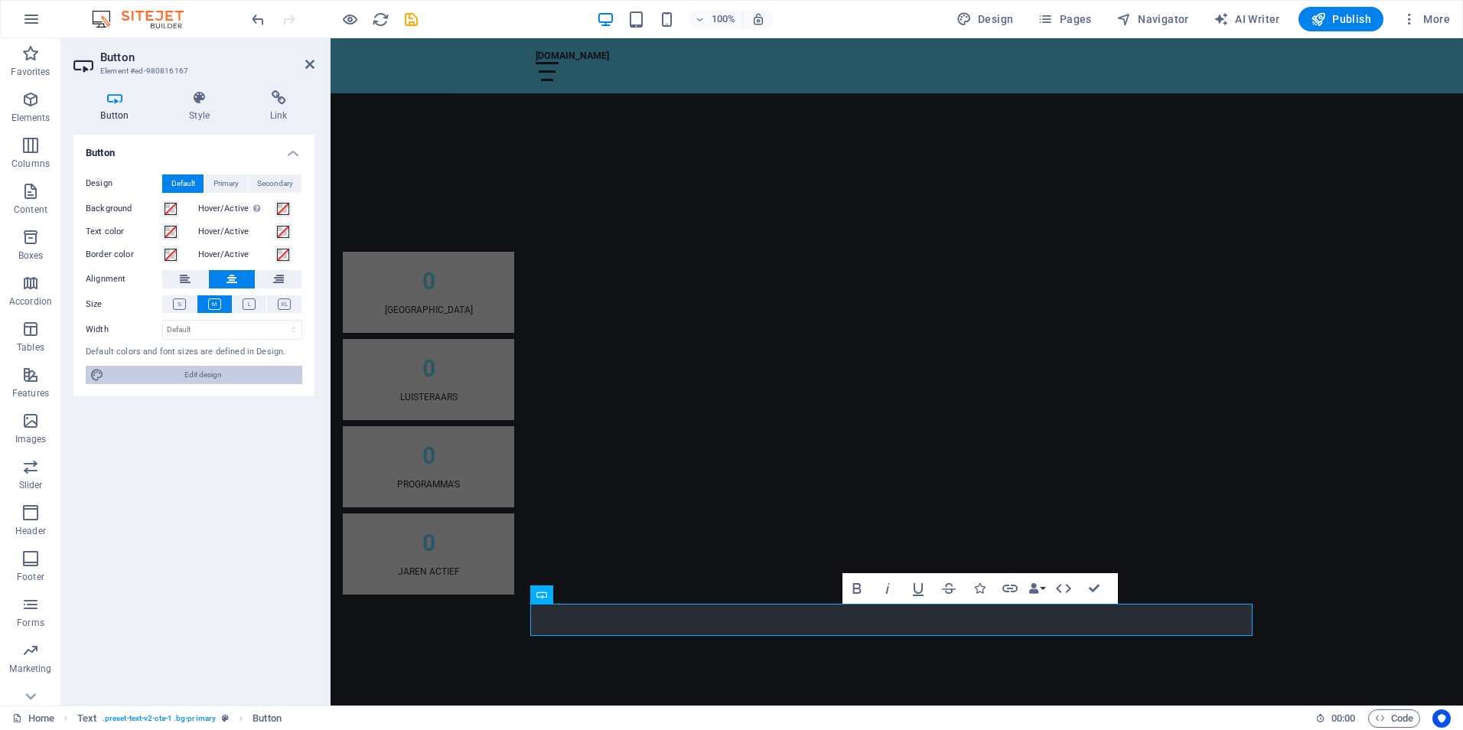
click at [190, 373] on span "Edit design" at bounding box center [203, 375] width 189 height 18
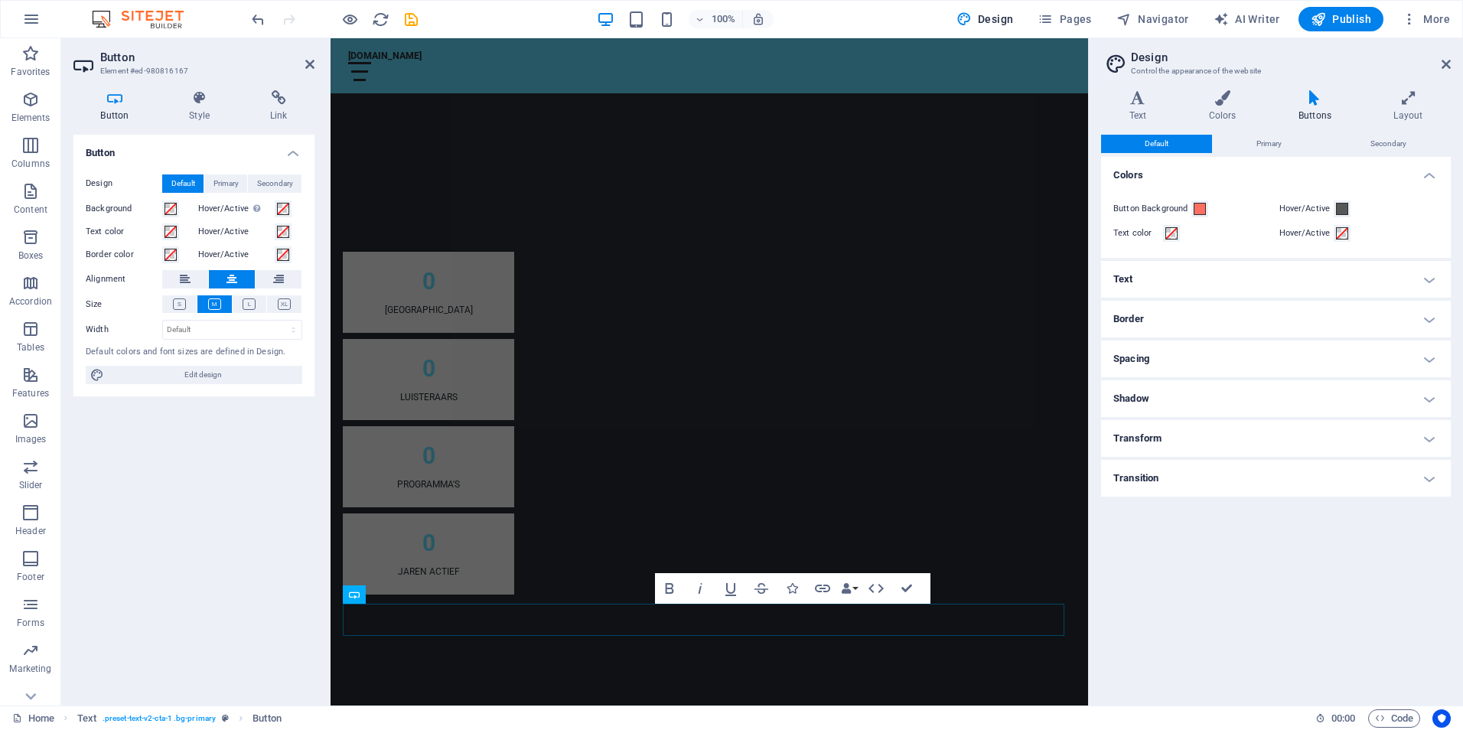
click at [1312, 112] on h4 "Buttons" at bounding box center [1317, 106] width 95 height 32
